Goal: Transaction & Acquisition: Purchase product/service

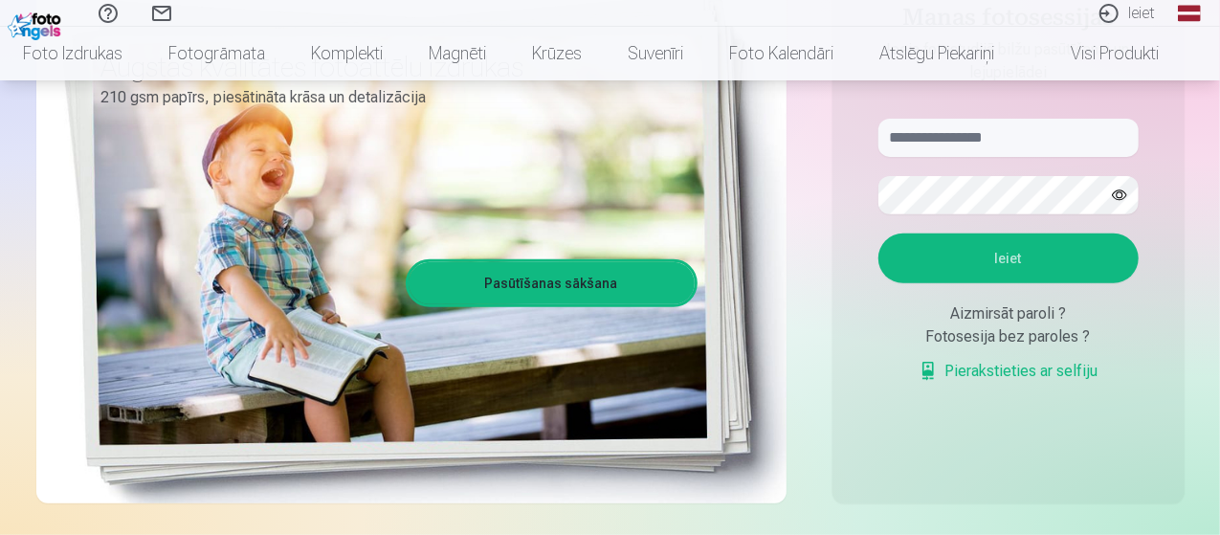
scroll to position [287, 0]
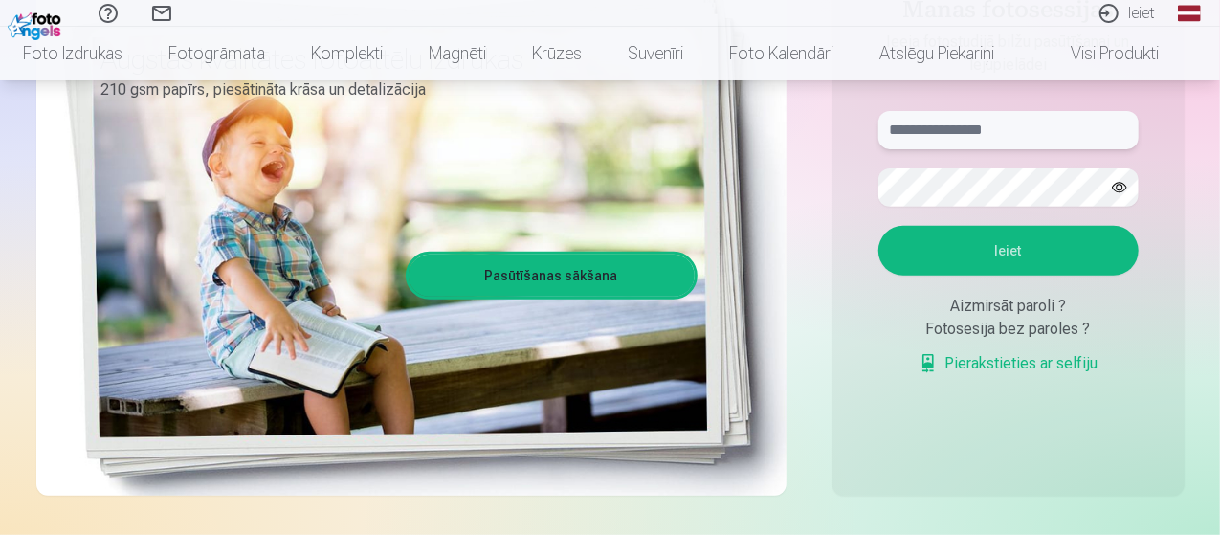
click at [984, 135] on input "text" at bounding box center [1008, 130] width 260 height 38
type input "**********"
click at [878, 226] on button "Ieiet" at bounding box center [1008, 251] width 260 height 50
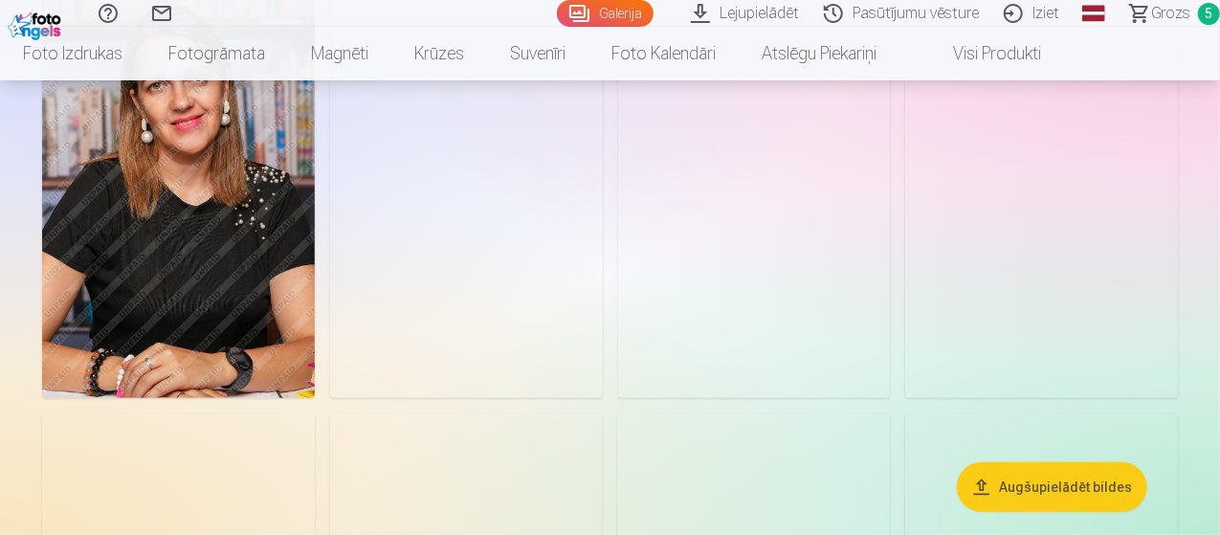
scroll to position [188, 0]
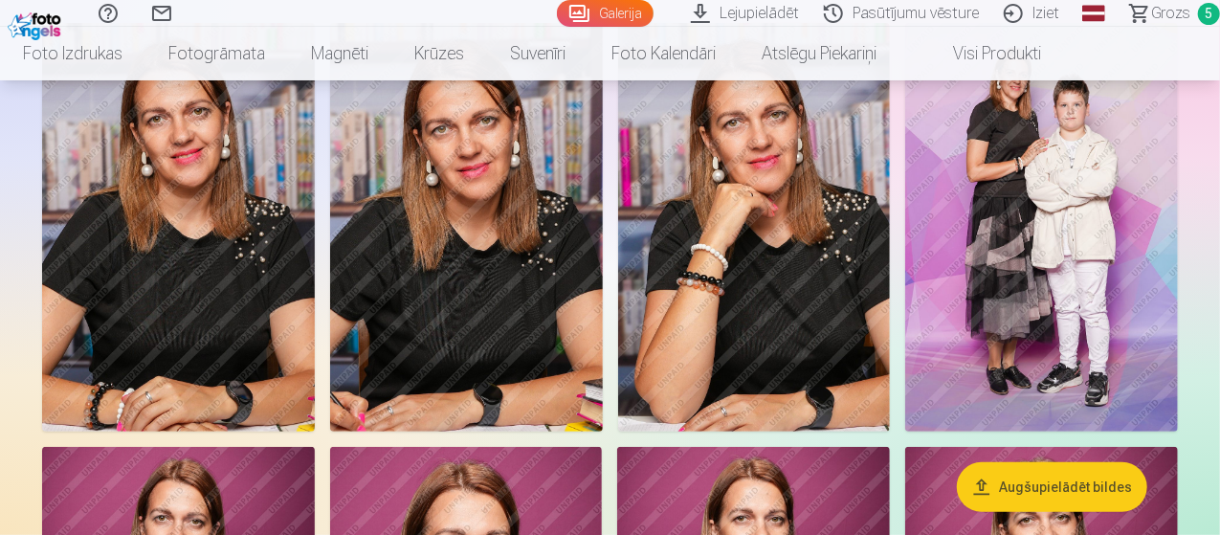
click at [1167, 18] on span "Grozs" at bounding box center [1170, 13] width 39 height 23
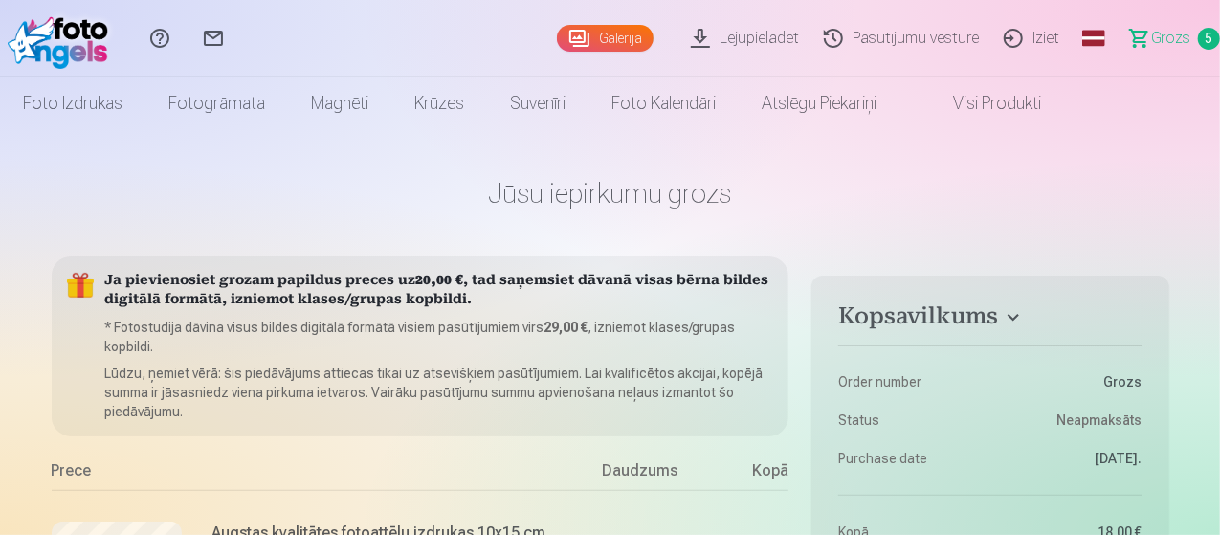
click at [1016, 41] on link "Iziet" at bounding box center [1034, 38] width 80 height 77
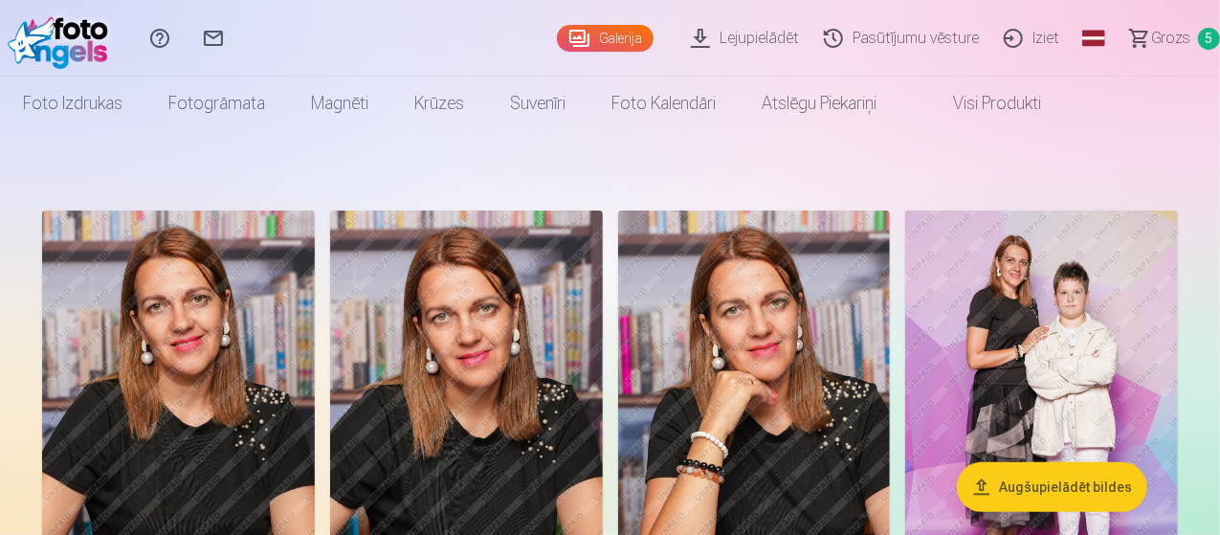
click at [1151, 35] on span "Grozs" at bounding box center [1170, 38] width 39 height 23
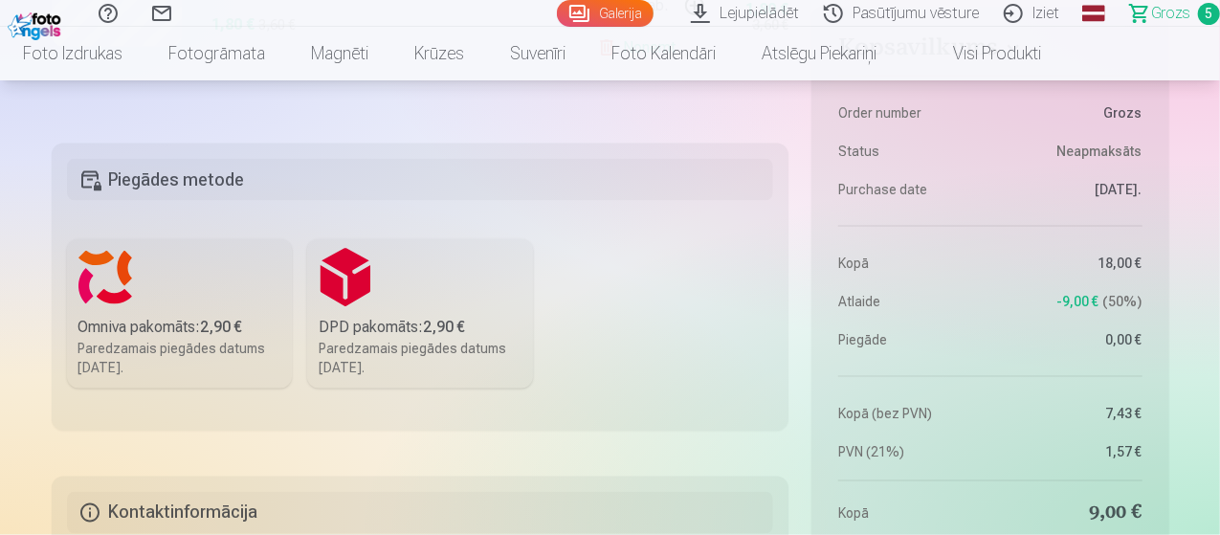
scroll to position [1244, 0]
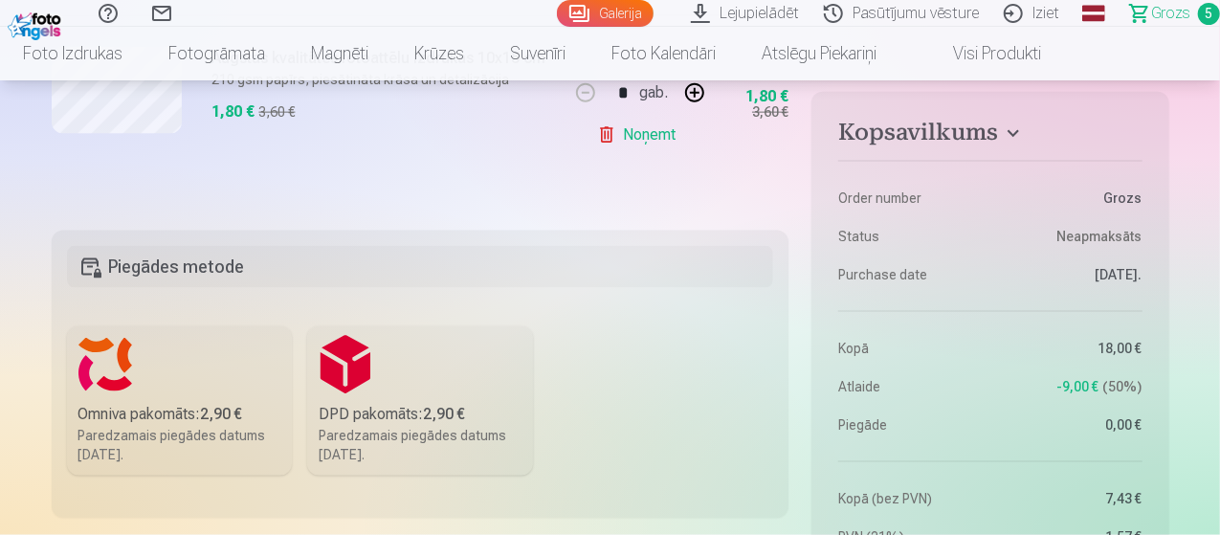
click at [179, 417] on div "Omniva pakomāts : 2,90 €" at bounding box center [179, 414] width 203 height 23
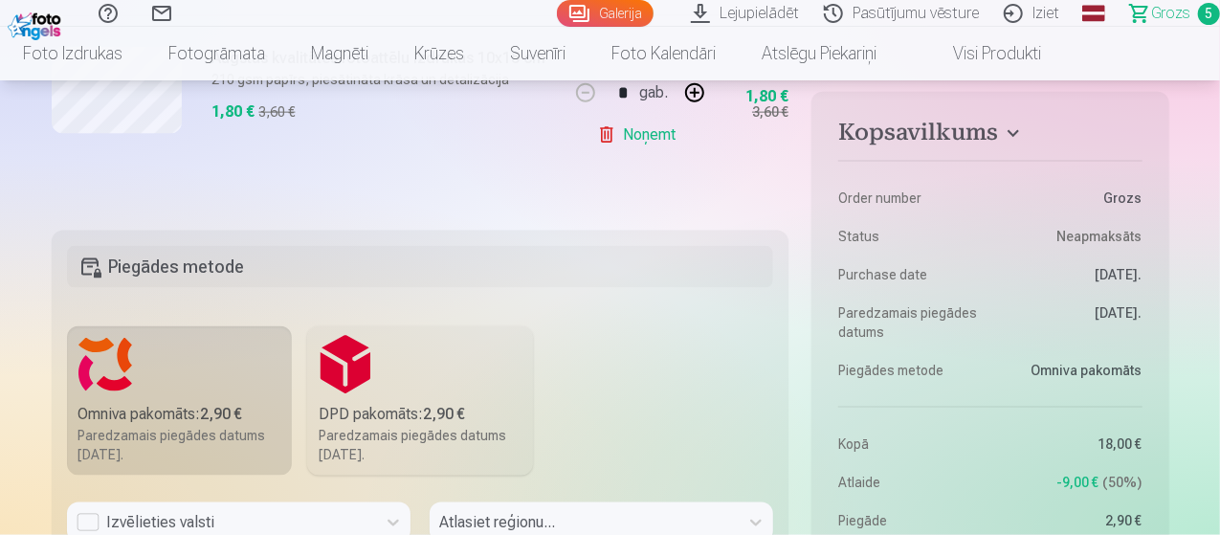
scroll to position [1627, 0]
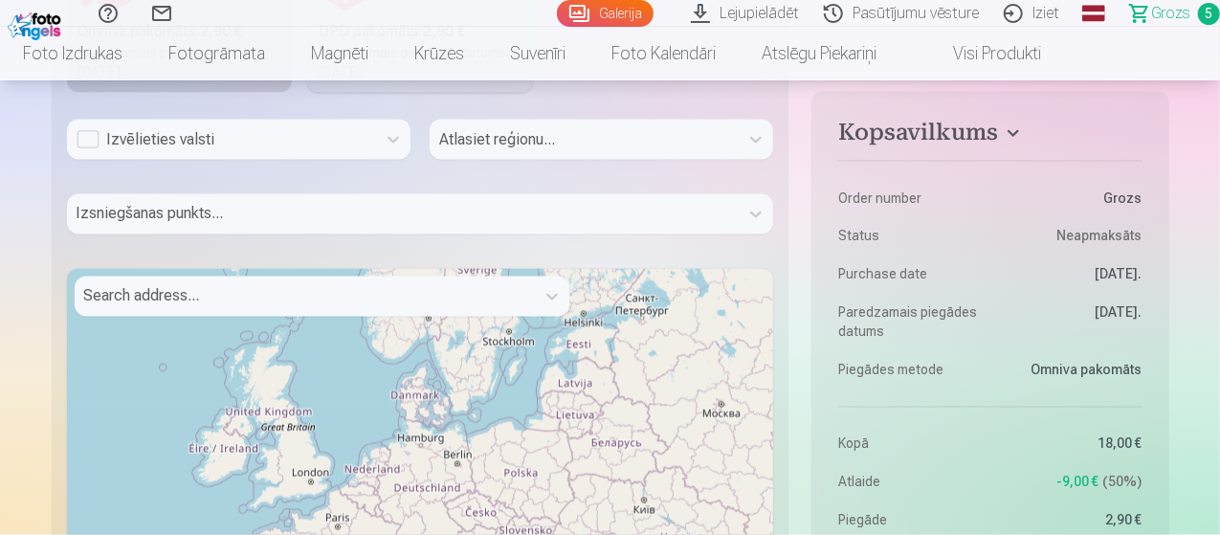
click at [145, 145] on div "Izvēlieties valsti" at bounding box center [222, 139] width 290 height 23
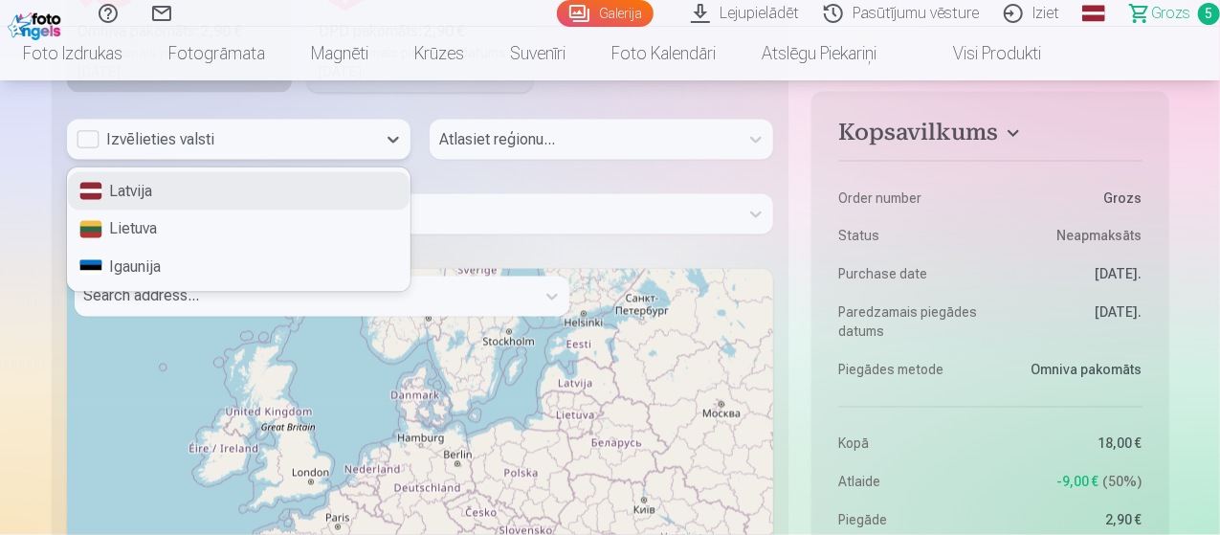
click at [157, 192] on div "Latvija" at bounding box center [239, 191] width 342 height 38
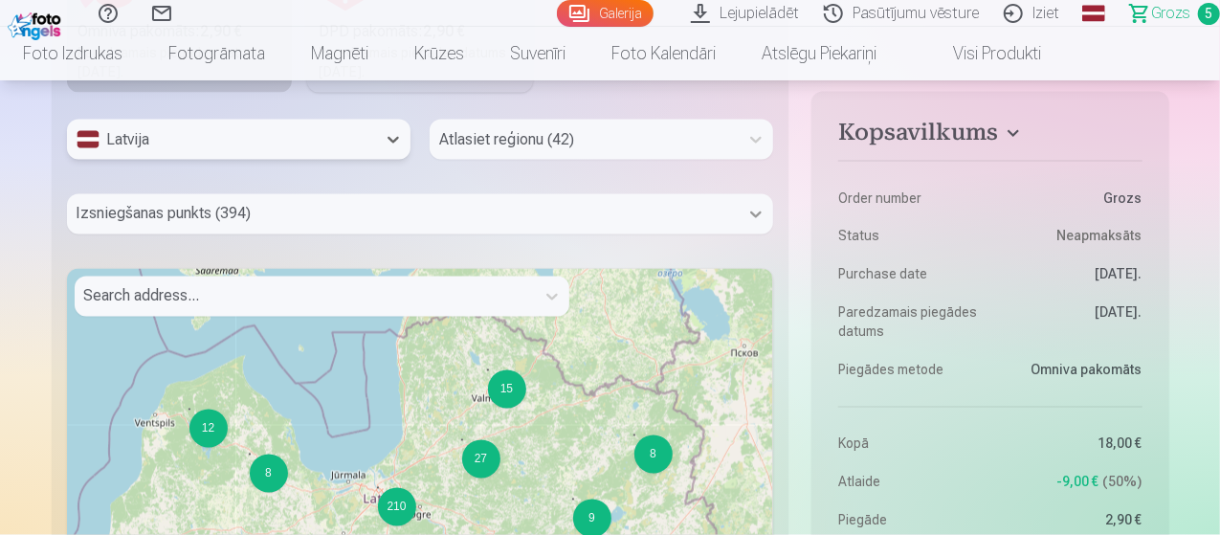
click at [756, 214] on icon at bounding box center [755, 214] width 11 height 7
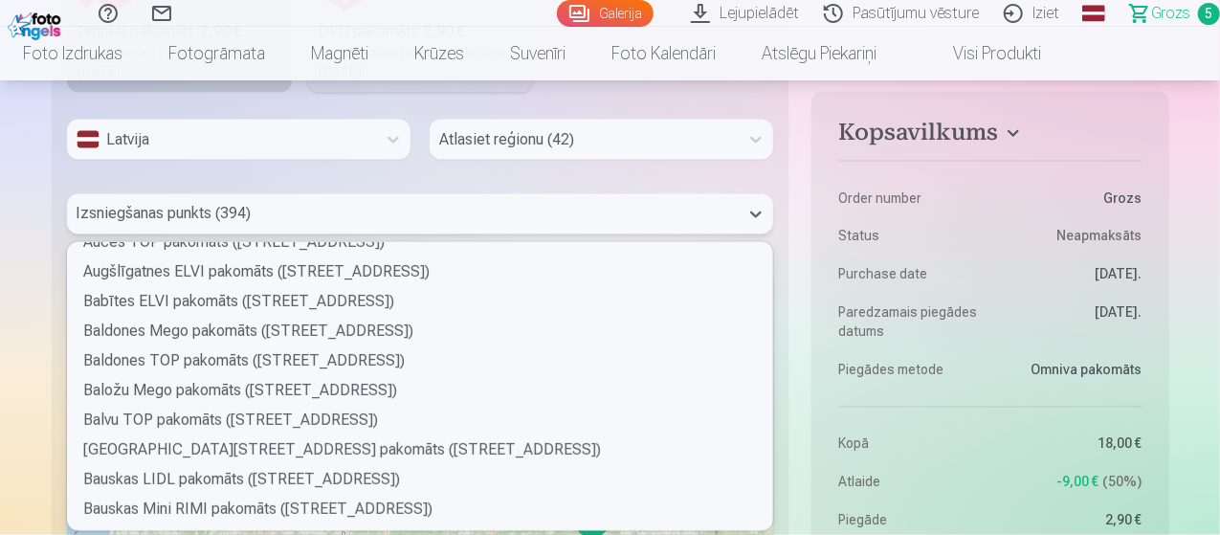
scroll to position [287, 0]
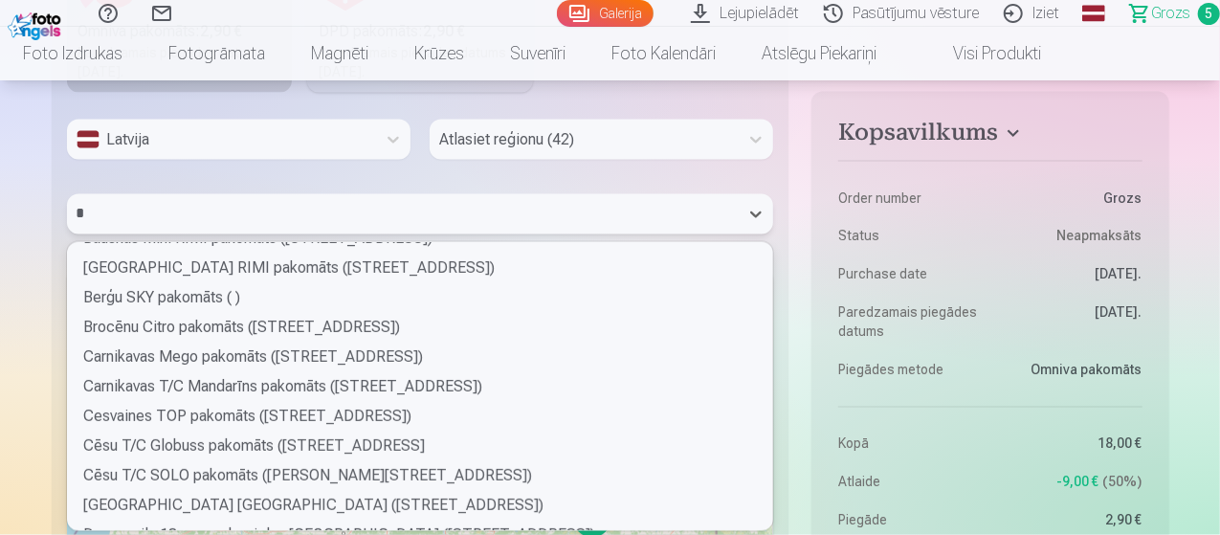
type input "**"
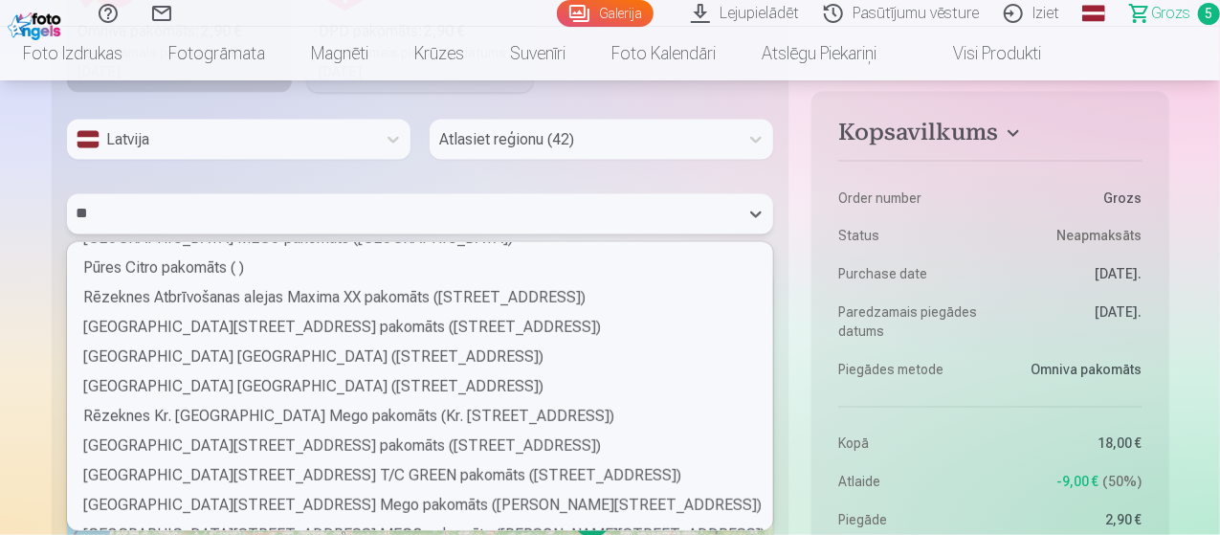
scroll to position [478, 0]
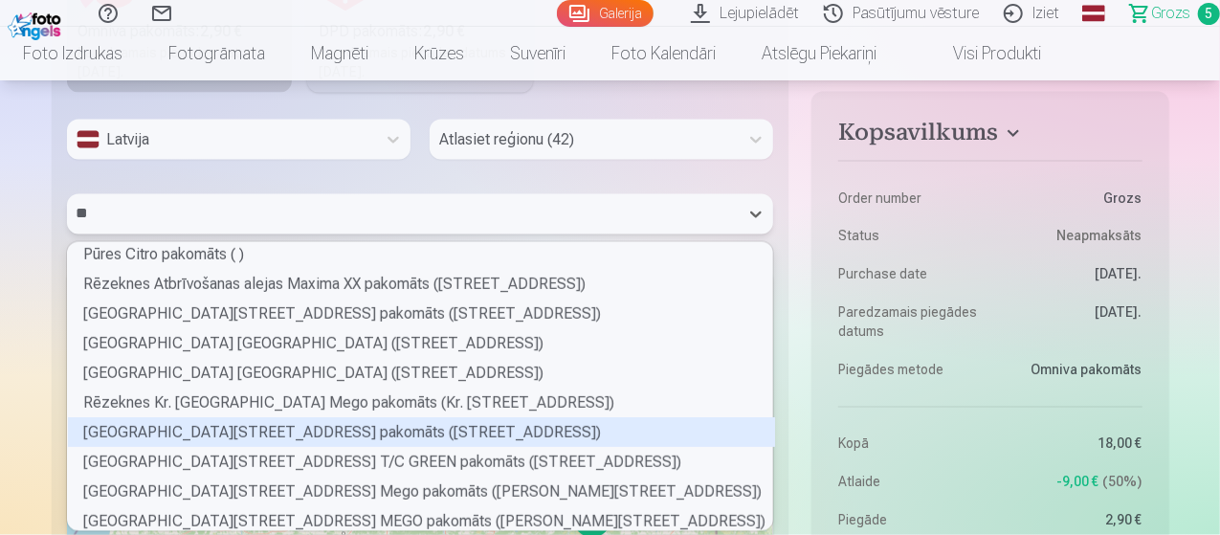
click at [233, 432] on div "Rēzeknes Stacijas ielas 20A pakomāts (Stacijas iela 20A)" at bounding box center [421, 432] width 707 height 30
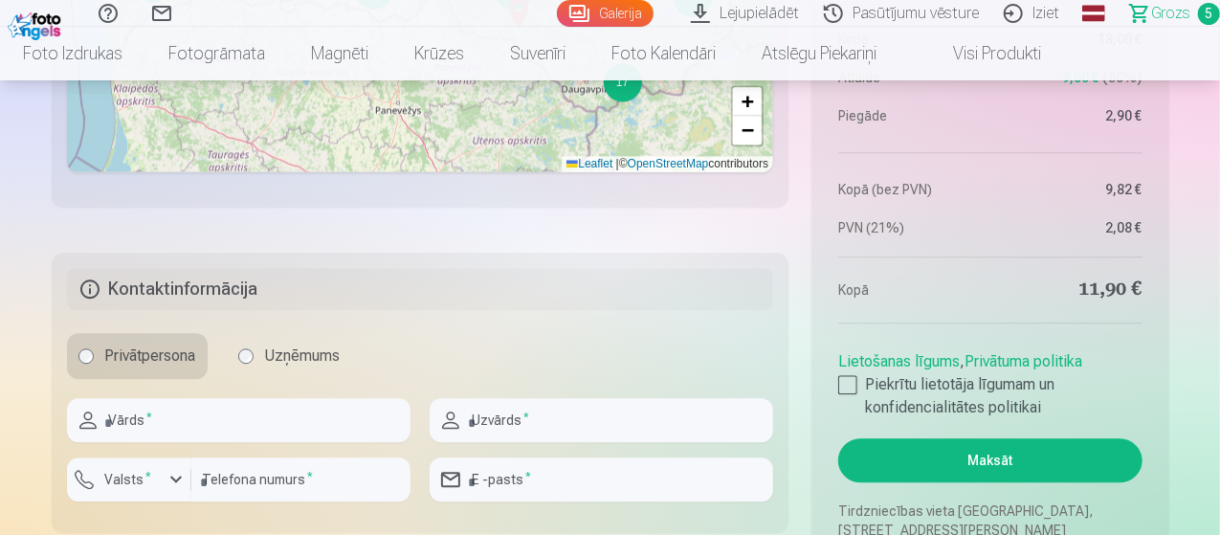
scroll to position [2201, 0]
click at [159, 425] on input "text" at bounding box center [239, 421] width 344 height 44
type input "*****"
type input "*********"
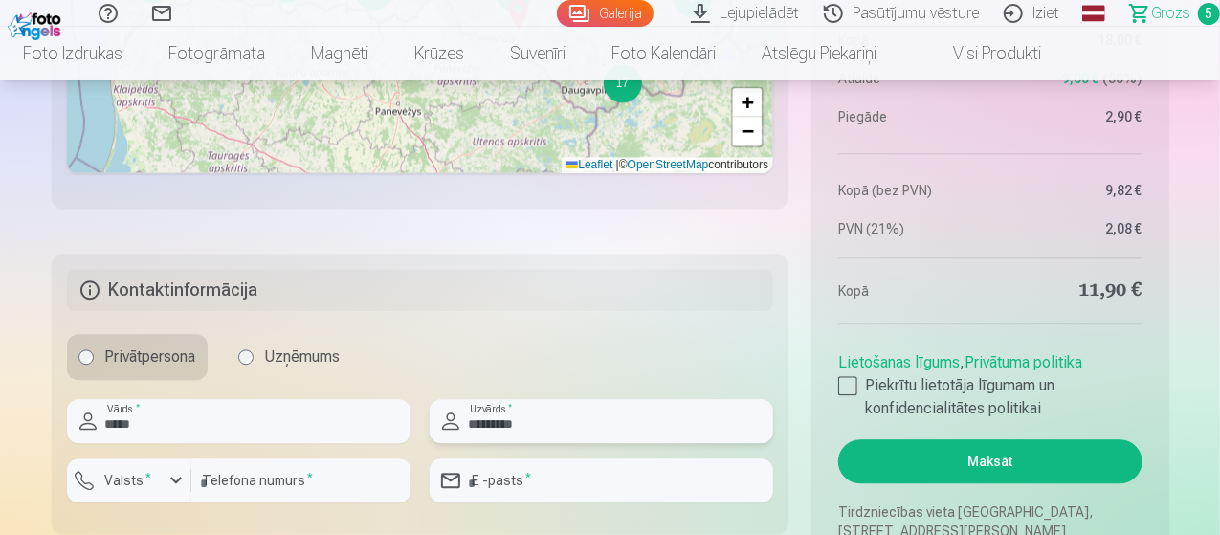
type input "********"
type input "**********"
click at [843, 383] on div at bounding box center [847, 385] width 19 height 19
click at [1030, 458] on button "Maksāt" at bounding box center [989, 461] width 303 height 44
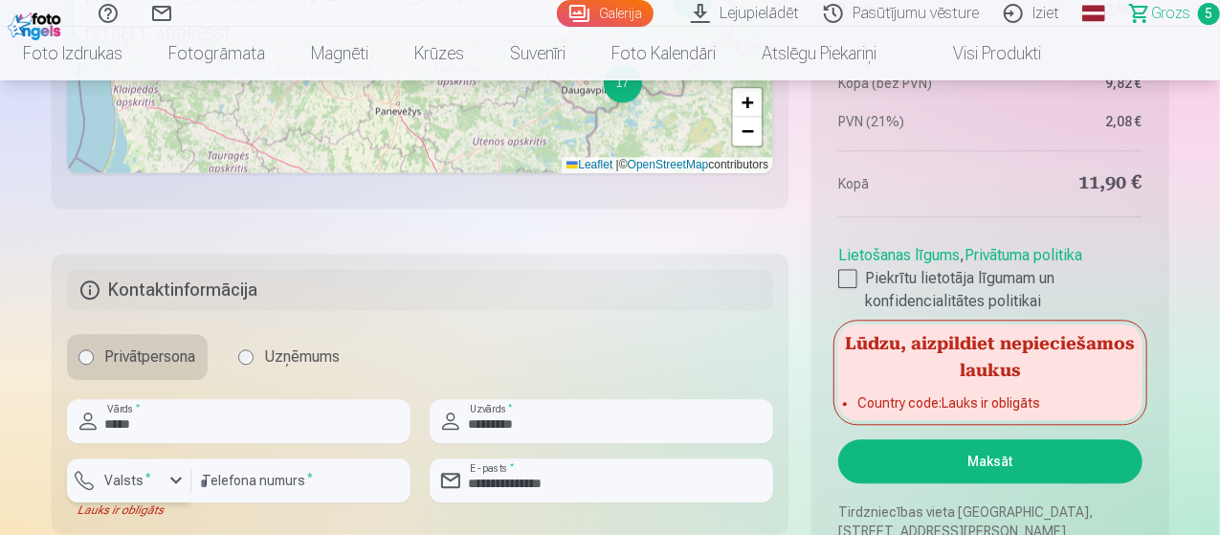
click at [175, 482] on div "button" at bounding box center [176, 480] width 23 height 23
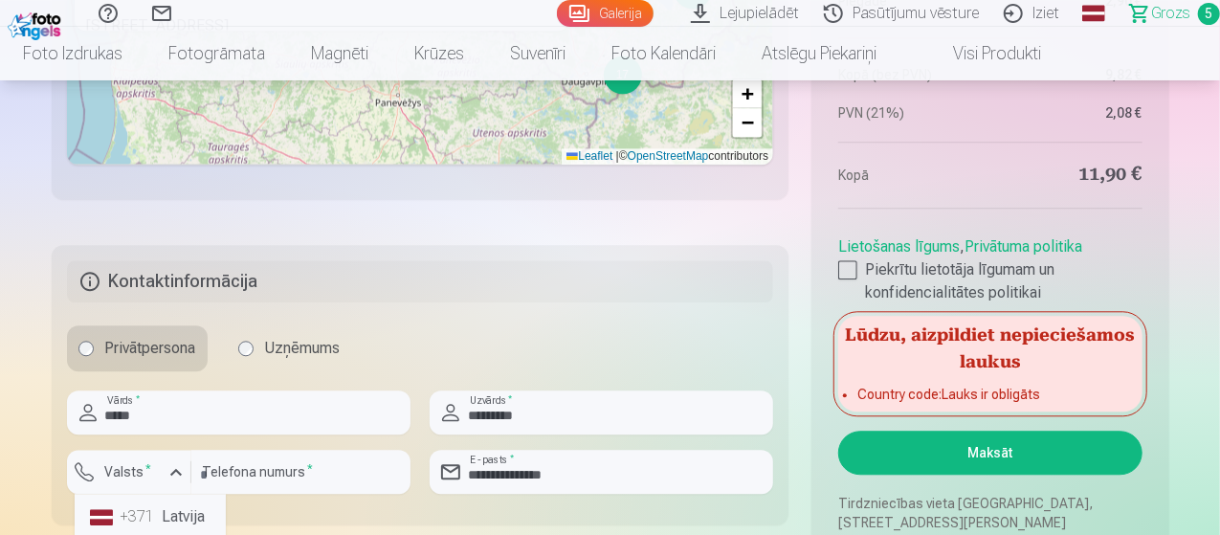
click at [166, 516] on li "+371 Latvija" at bounding box center [150, 517] width 136 height 38
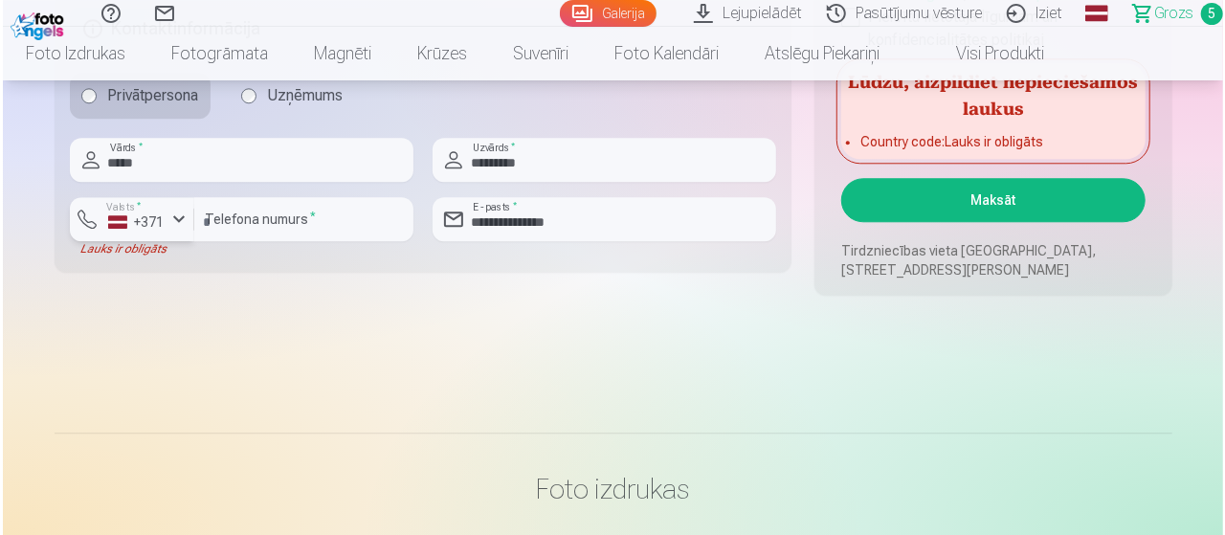
scroll to position [2497, 0]
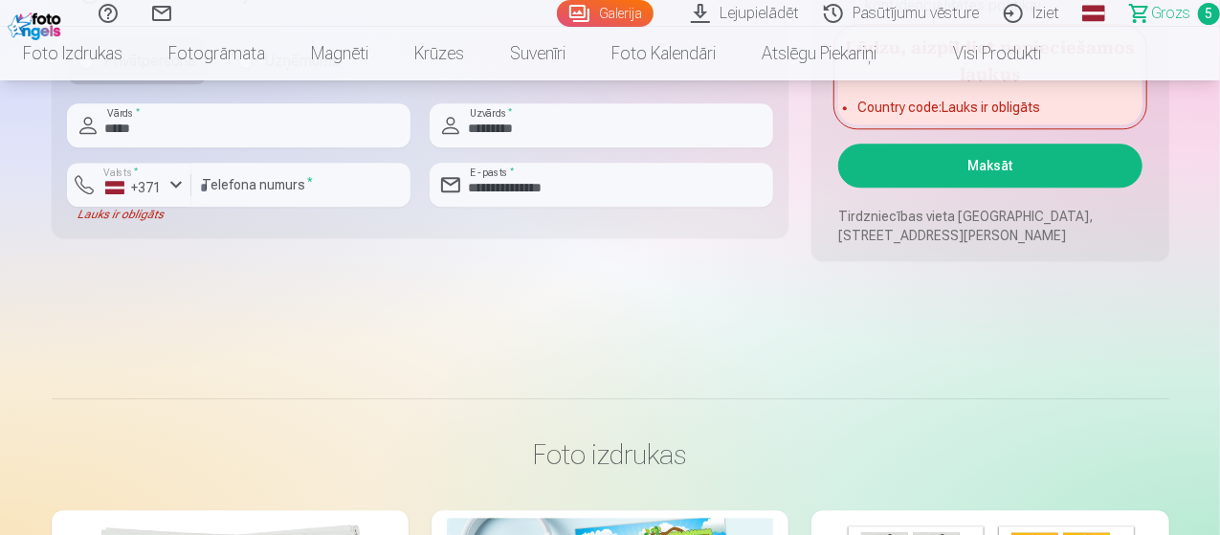
click at [968, 169] on button "Maksāt" at bounding box center [989, 166] width 303 height 44
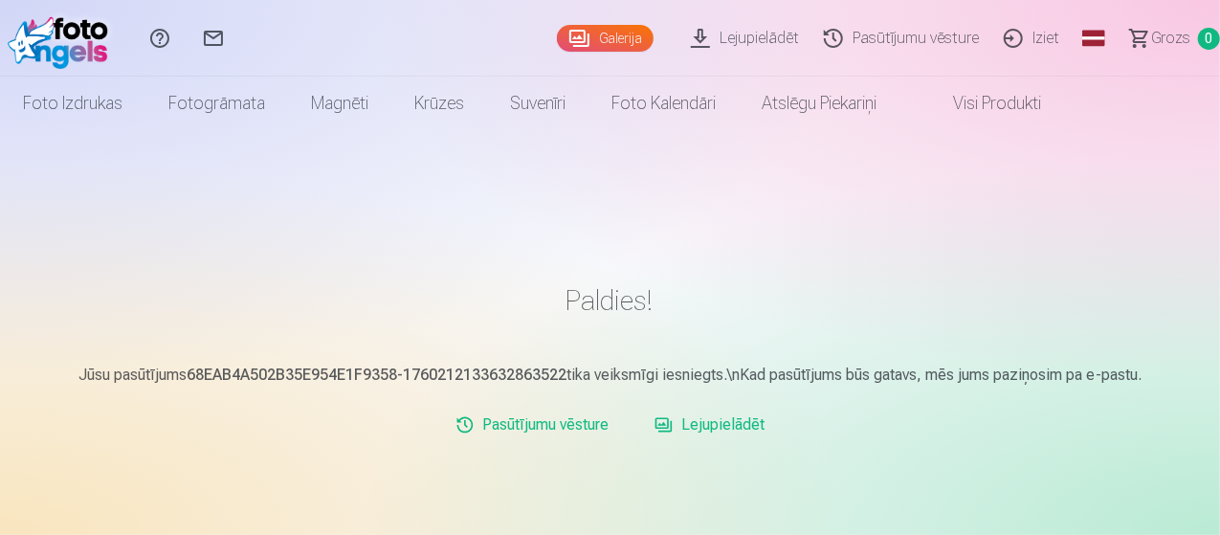
click at [734, 432] on link "Lejupielādēt" at bounding box center [709, 425] width 125 height 38
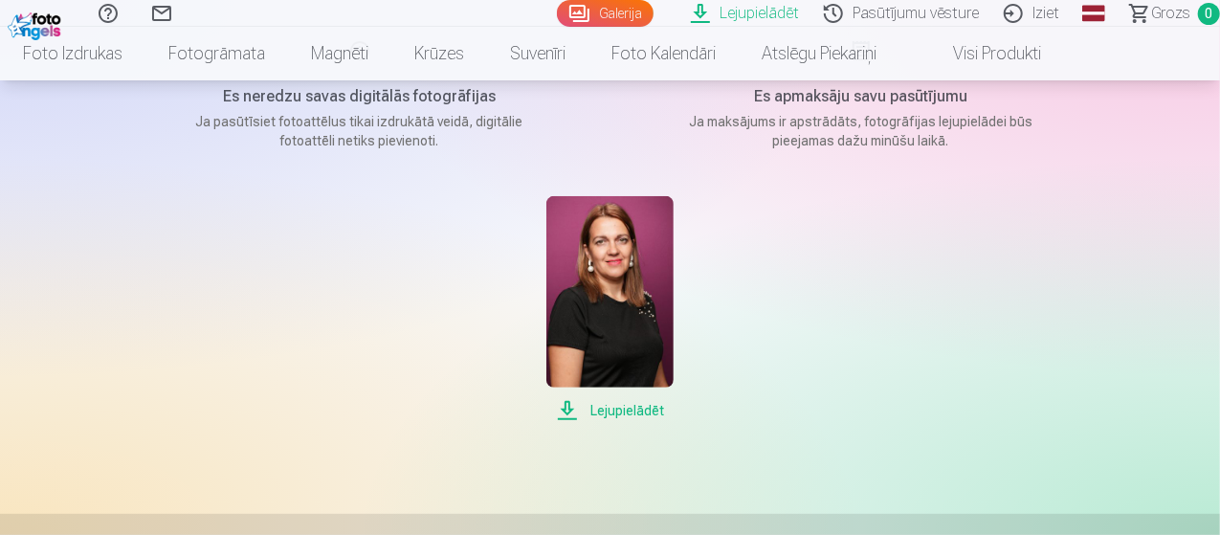
scroll to position [287, 0]
click at [629, 405] on span "Lejupielādēt" at bounding box center [609, 409] width 127 height 23
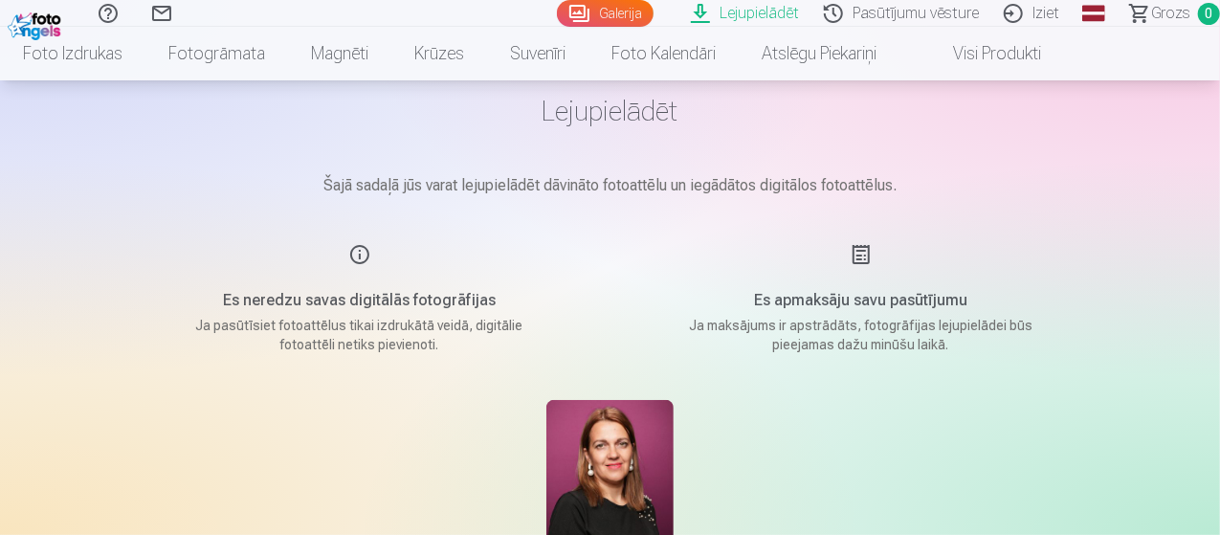
scroll to position [0, 0]
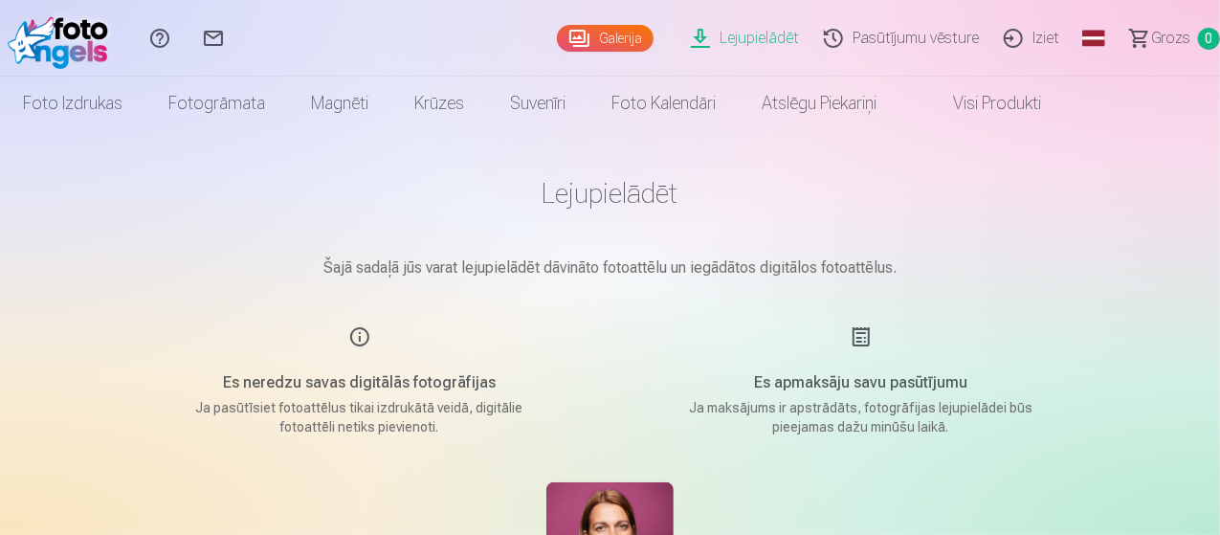
click at [1015, 43] on link "Iziet" at bounding box center [1034, 38] width 80 height 77
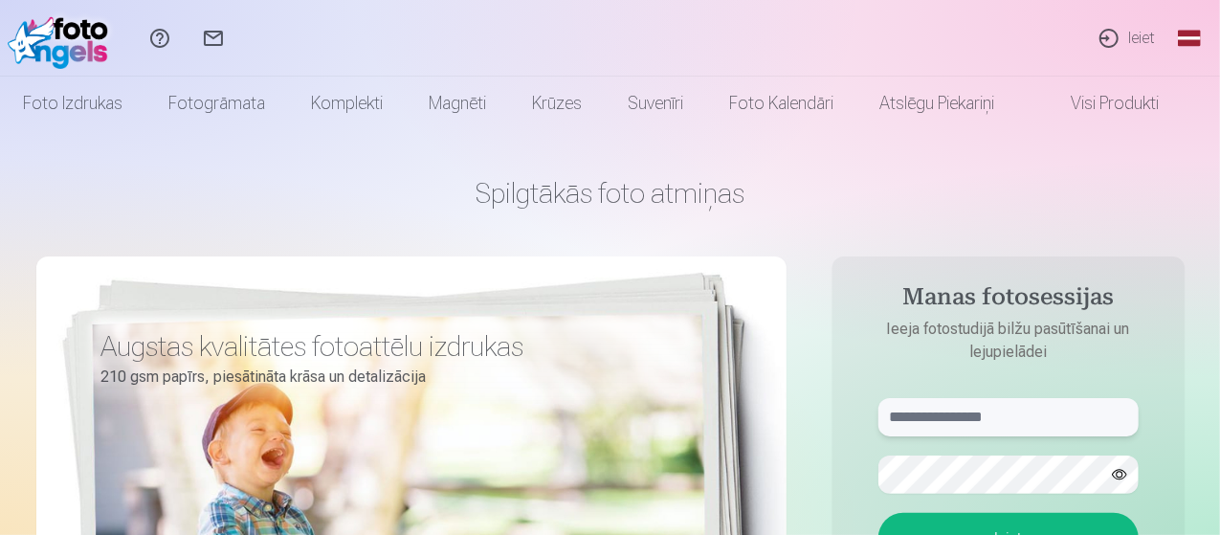
click at [923, 418] on input "text" at bounding box center [1008, 417] width 260 height 38
click at [954, 416] on input "**********" at bounding box center [1008, 417] width 260 height 38
type input "**********"
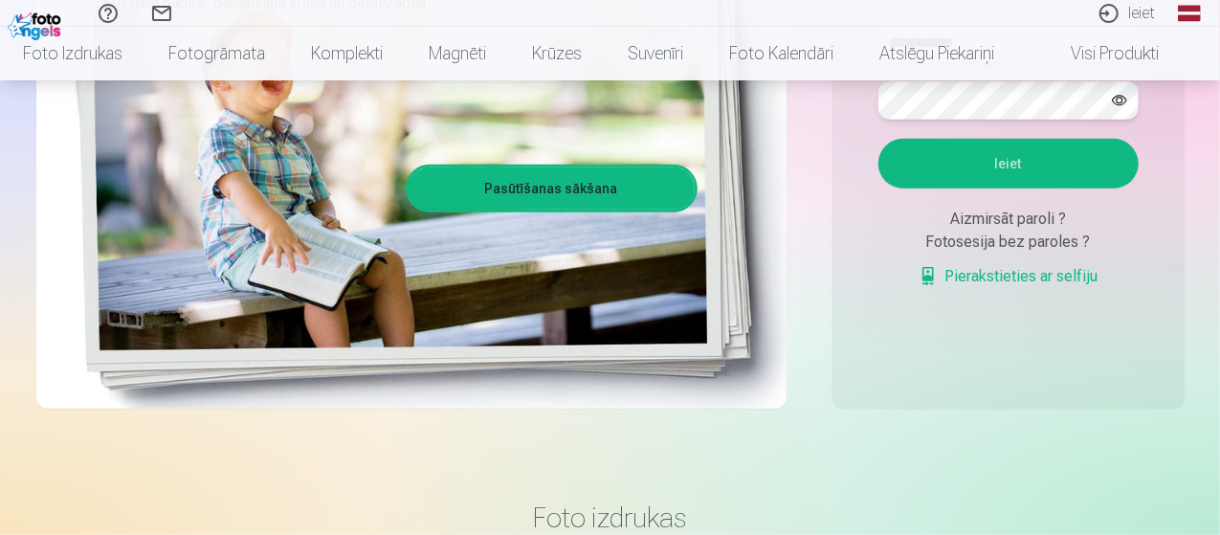
scroll to position [383, 0]
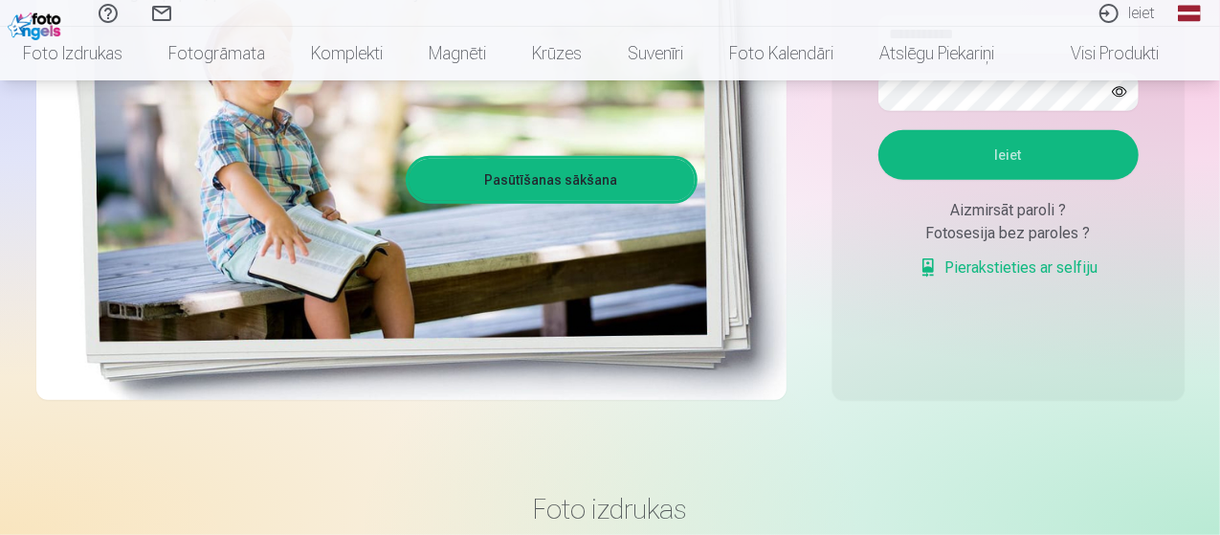
click at [1038, 165] on button "Ieiet" at bounding box center [1008, 155] width 260 height 50
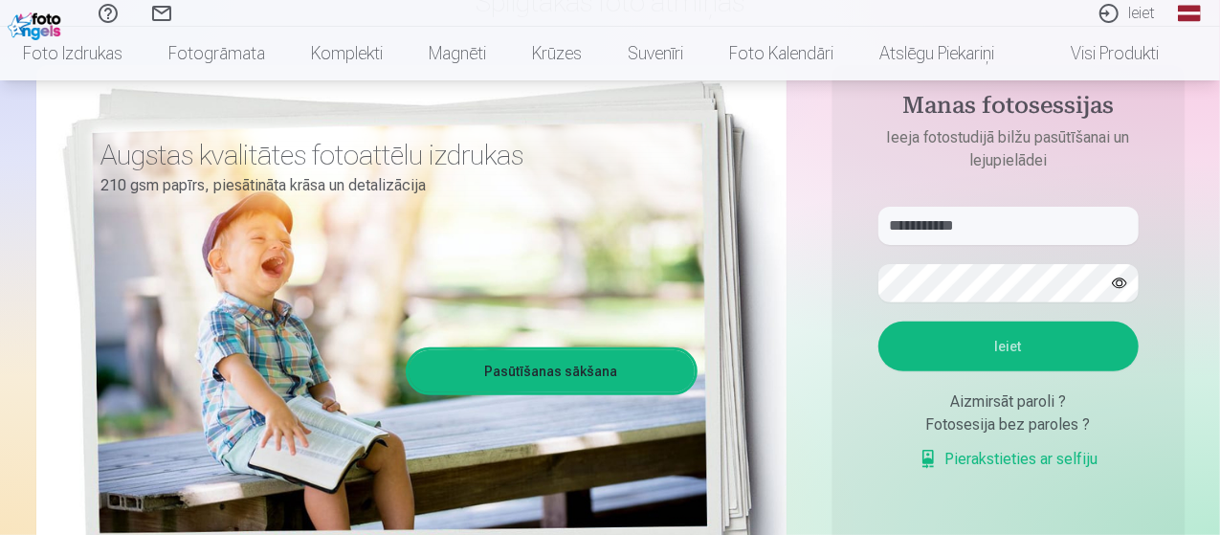
click at [1123, 287] on button "button" at bounding box center [1119, 283] width 36 height 36
click at [1061, 345] on button "Ieiet" at bounding box center [1008, 347] width 260 height 50
click at [1024, 348] on button "Ieiet" at bounding box center [1008, 347] width 260 height 50
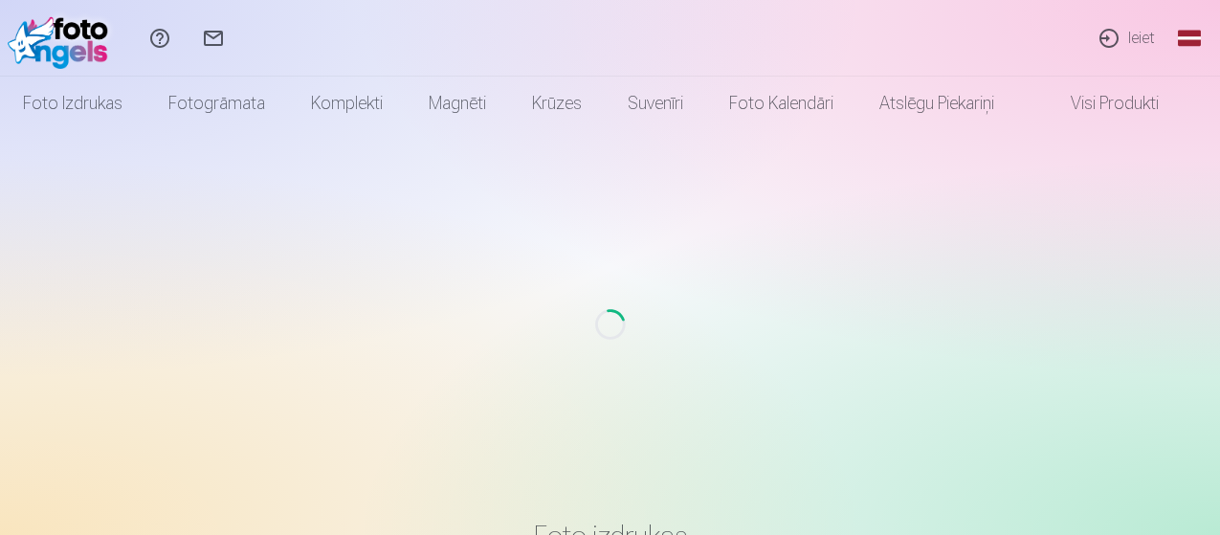
scroll to position [191, 0]
